Goal: Entertainment & Leisure: Browse casually

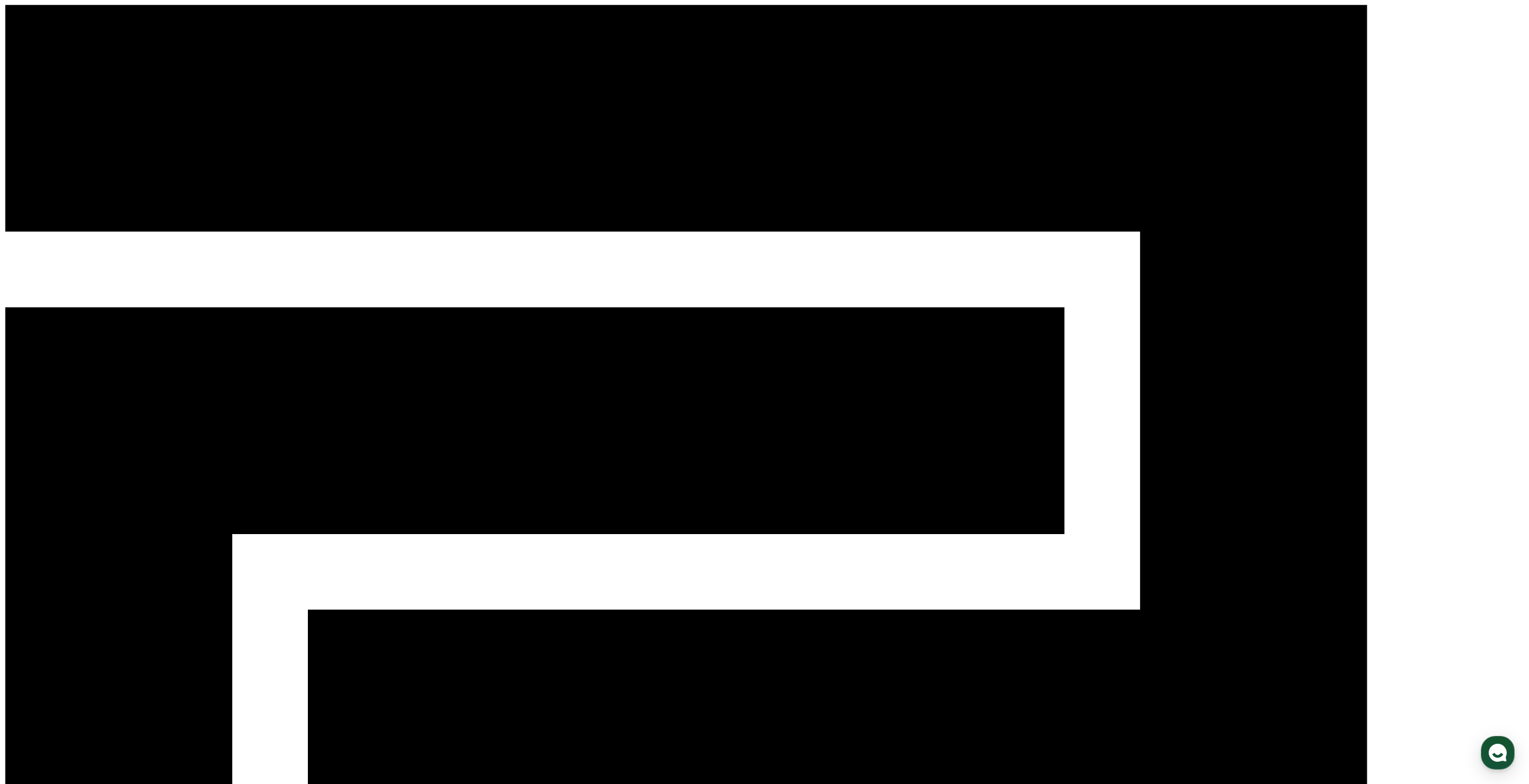
drag, startPoint x: 1358, startPoint y: 540, endPoint x: 1254, endPoint y: 577, distance: 110.4
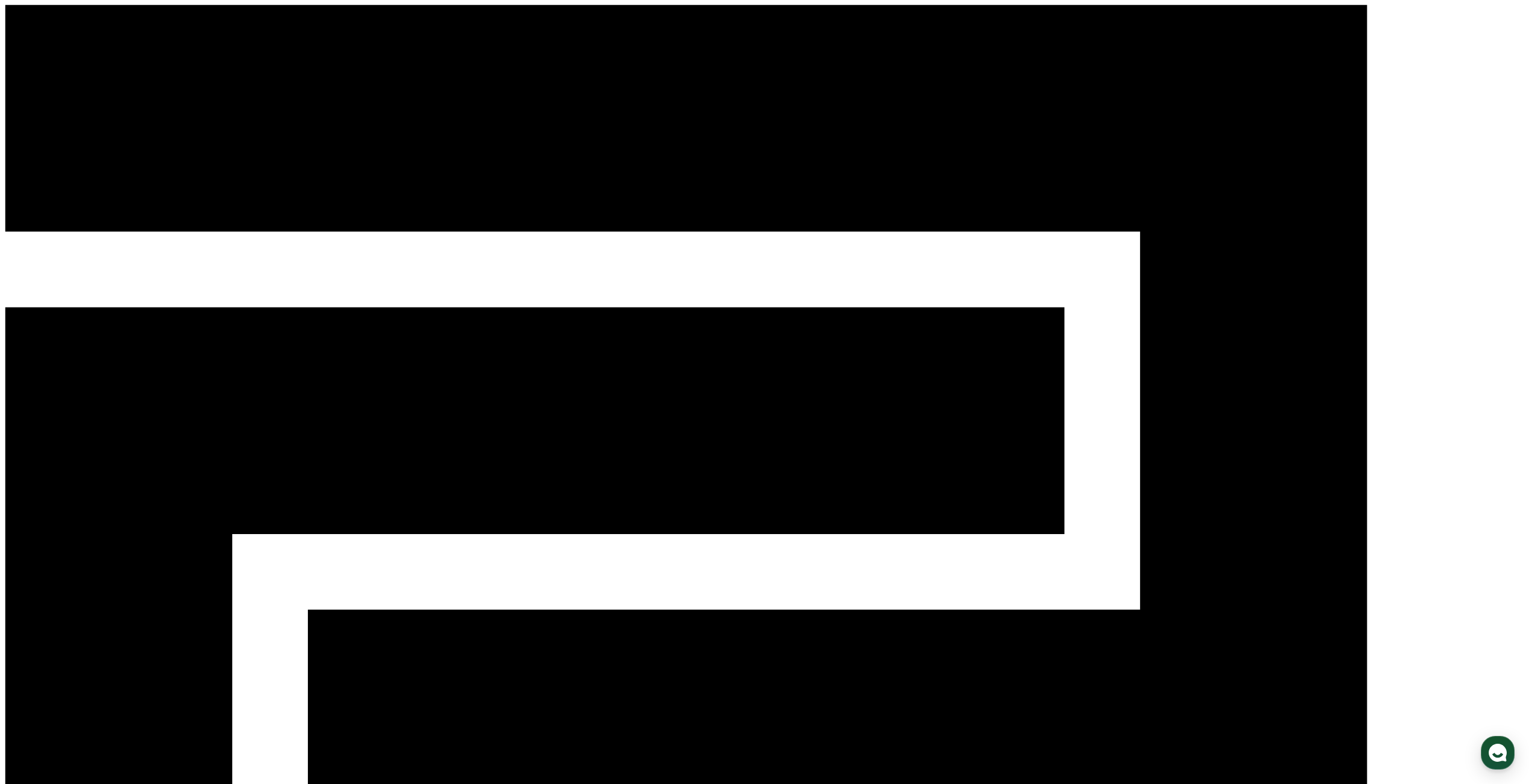
drag, startPoint x: 1315, startPoint y: 403, endPoint x: 1131, endPoint y: 393, distance: 184.3
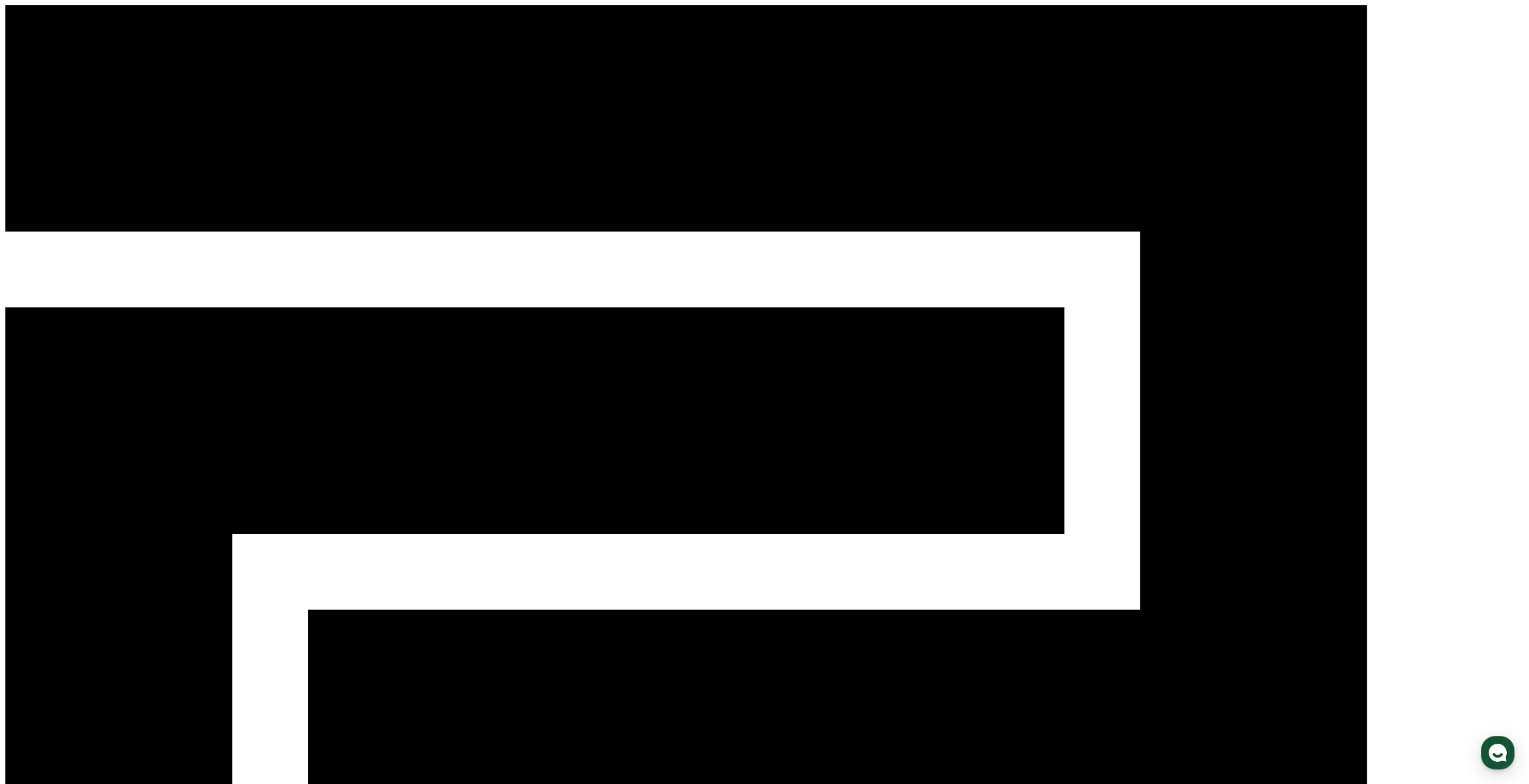
drag, startPoint x: 1314, startPoint y: 390, endPoint x: 1288, endPoint y: 370, distance: 32.8
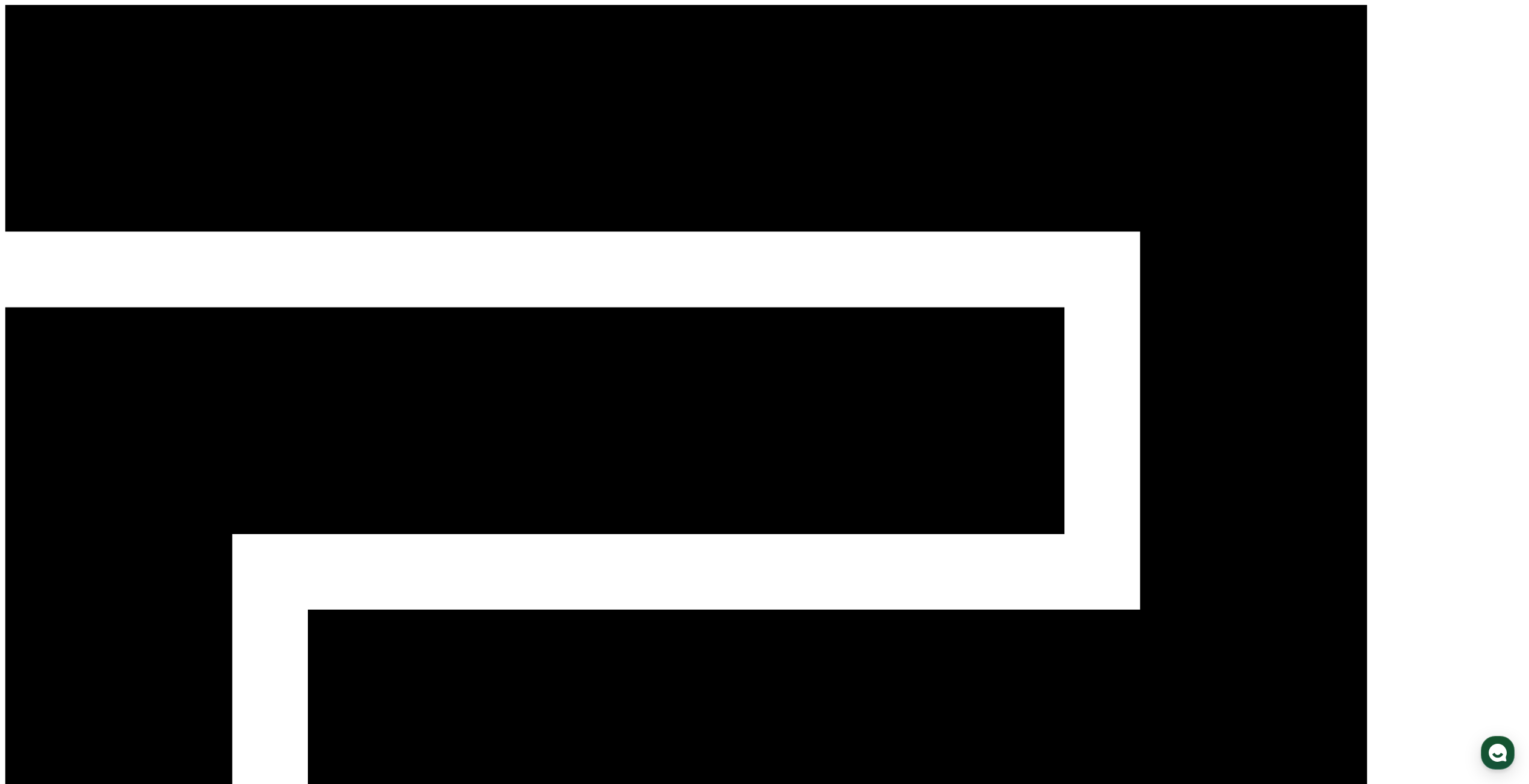
drag, startPoint x: 1303, startPoint y: 303, endPoint x: 1193, endPoint y: 284, distance: 111.6
